Goal: Navigation & Orientation: Find specific page/section

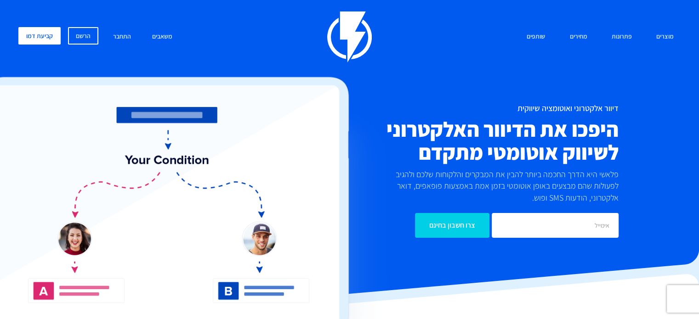
click at [380, 173] on img at bounding box center [183, 225] width 419 height 297
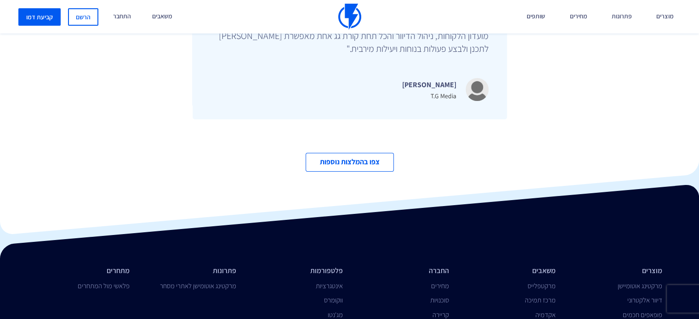
scroll to position [3171, 0]
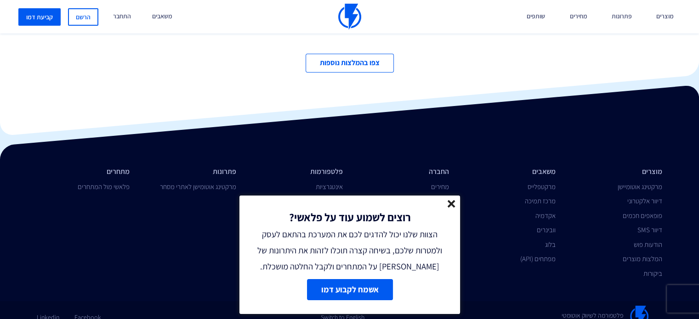
click at [450, 204] on line at bounding box center [451, 204] width 6 height 6
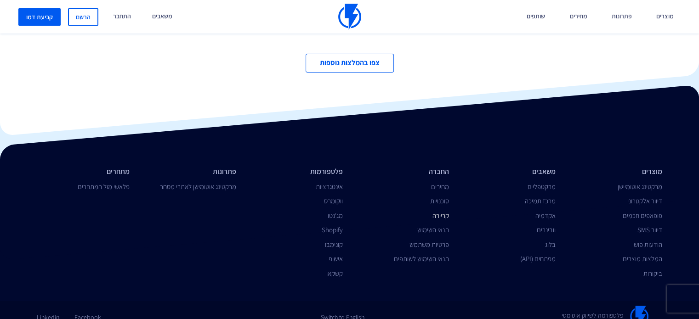
click at [443, 211] on link "קריירה" at bounding box center [440, 215] width 17 height 9
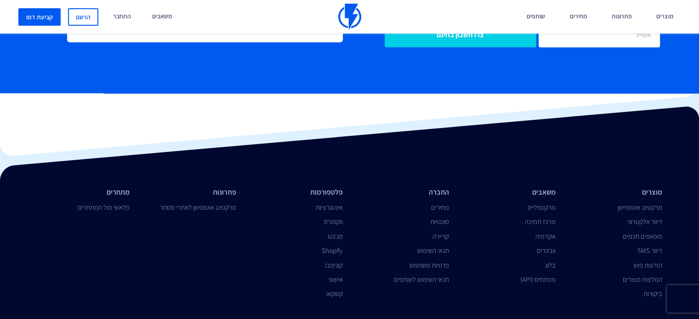
scroll to position [1000, 0]
